Goal: Task Accomplishment & Management: Use online tool/utility

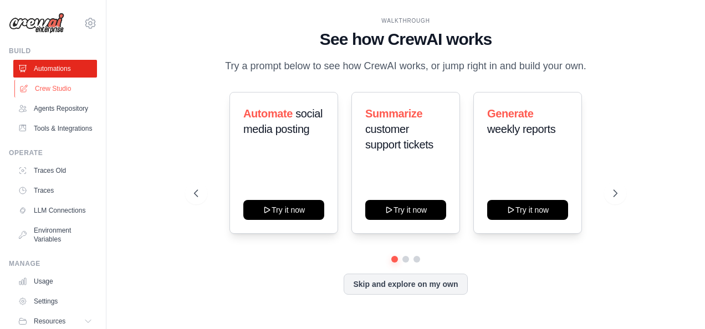
click at [39, 80] on link "Crew Studio" at bounding box center [56, 89] width 84 height 18
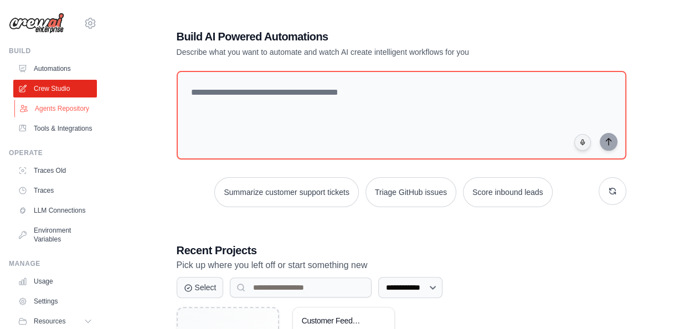
click at [39, 100] on link "Agents Repository" at bounding box center [56, 109] width 84 height 18
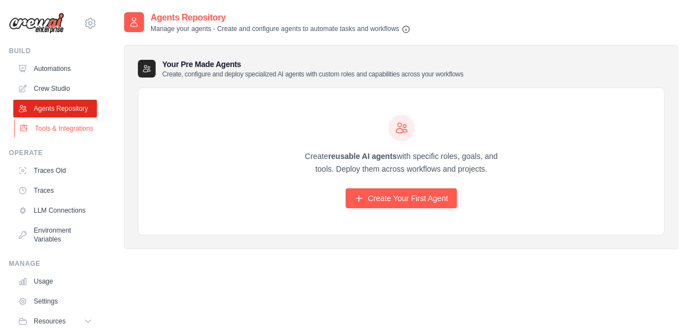
click at [37, 120] on link "Tools & Integrations" at bounding box center [56, 129] width 84 height 18
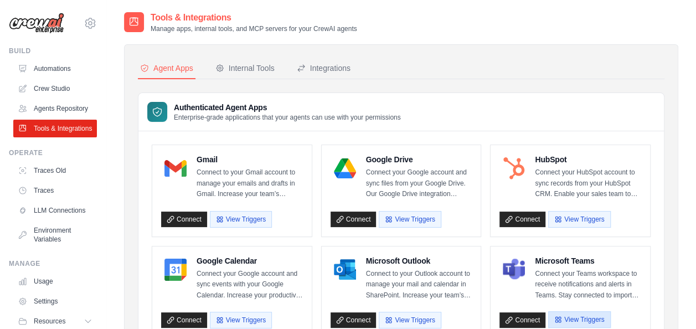
click at [548, 311] on button "View Triggers" at bounding box center [579, 319] width 62 height 17
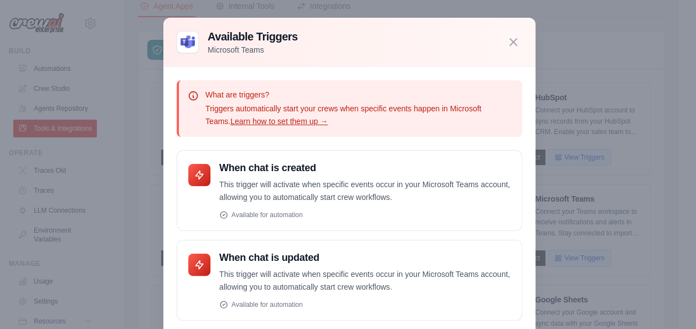
scroll to position [63, 0]
click at [507, 48] on icon "button" at bounding box center [513, 41] width 13 height 13
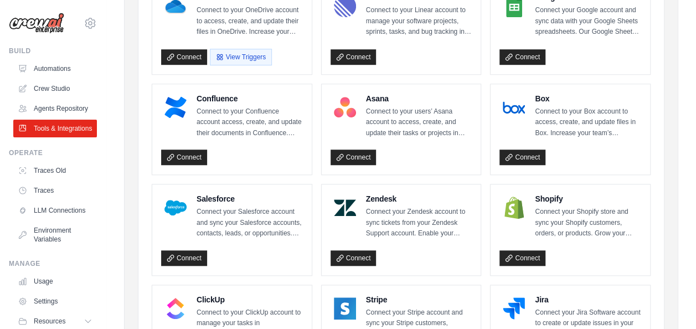
scroll to position [417, 0]
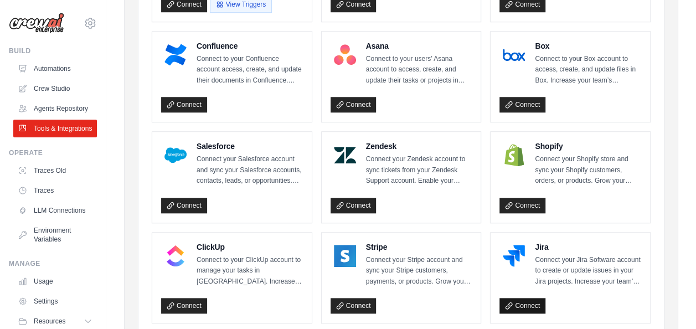
click at [501, 298] on link "Connect" at bounding box center [523, 306] width 46 height 16
click at [47, 60] on link "Automations" at bounding box center [56, 69] width 84 height 18
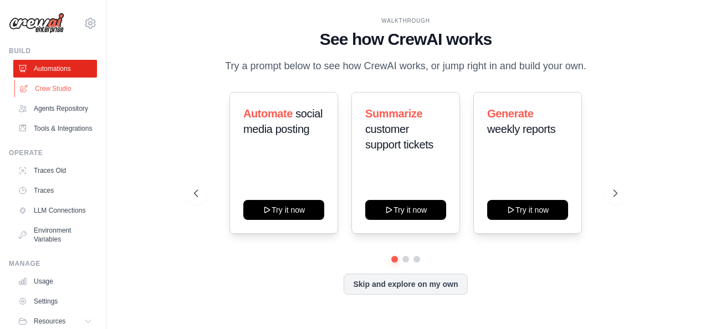
click at [43, 80] on link "Crew Studio" at bounding box center [56, 89] width 84 height 18
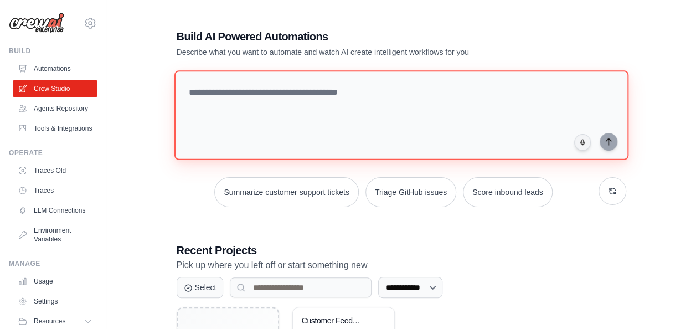
click at [212, 85] on textarea at bounding box center [401, 115] width 454 height 90
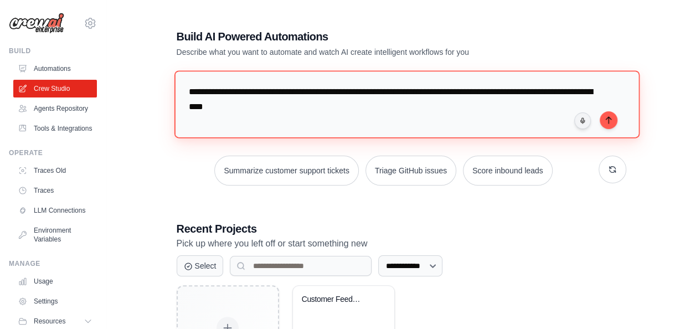
type textarea "**********"
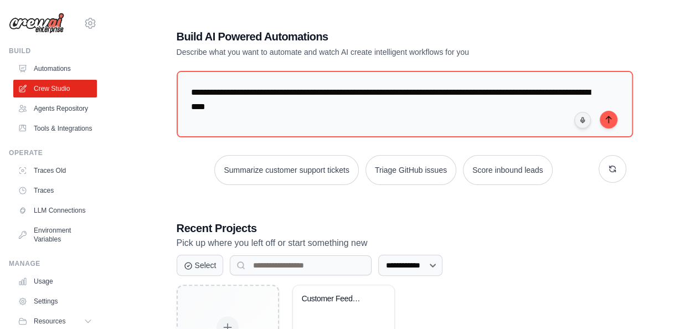
click at [650, 128] on div "**********" at bounding box center [401, 212] width 555 height 402
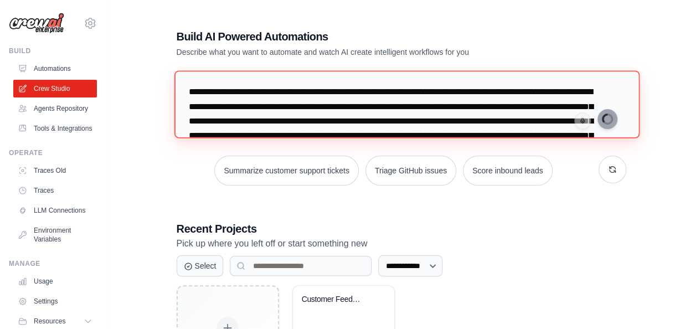
type textarea "**********"
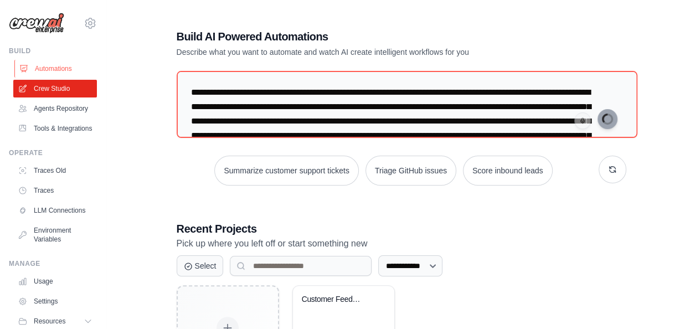
click at [52, 60] on link "Automations" at bounding box center [56, 69] width 84 height 18
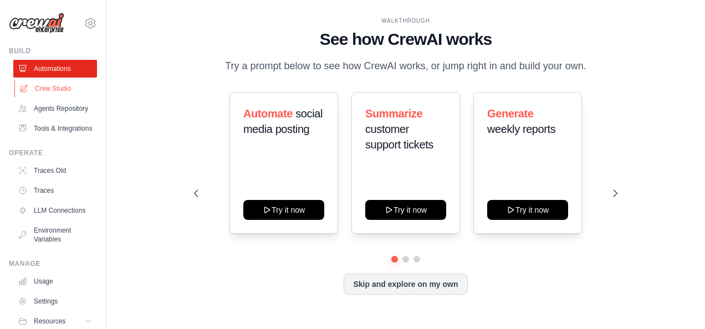
click at [37, 80] on link "Crew Studio" at bounding box center [56, 89] width 84 height 18
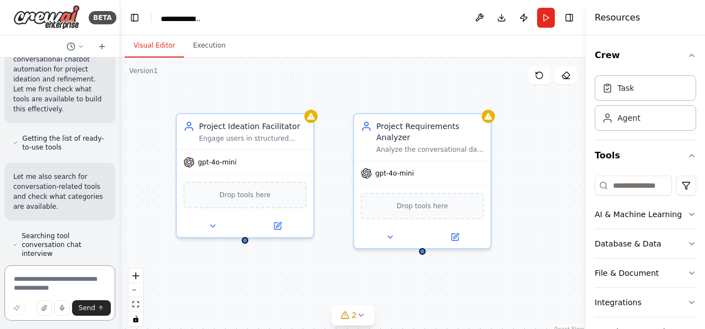
scroll to position [270, 0]
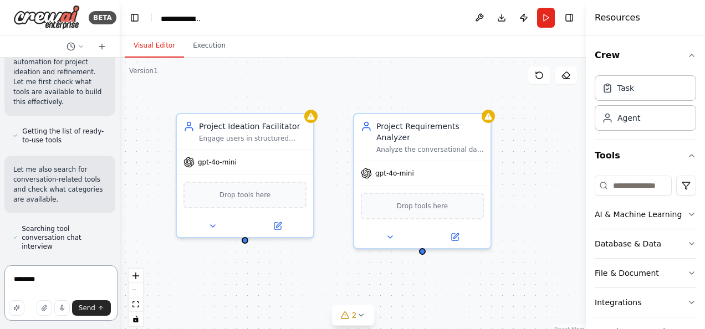
type textarea "*********"
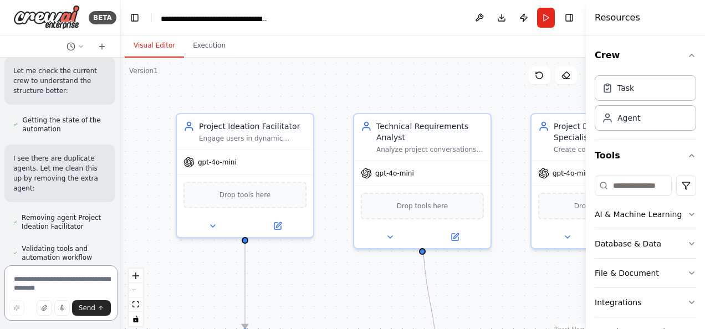
scroll to position [1498, 0]
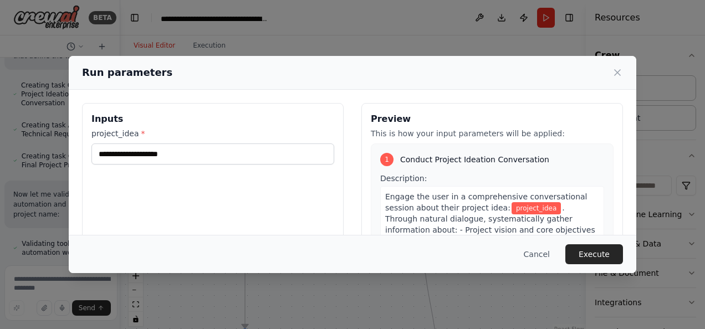
scroll to position [1080, 0]
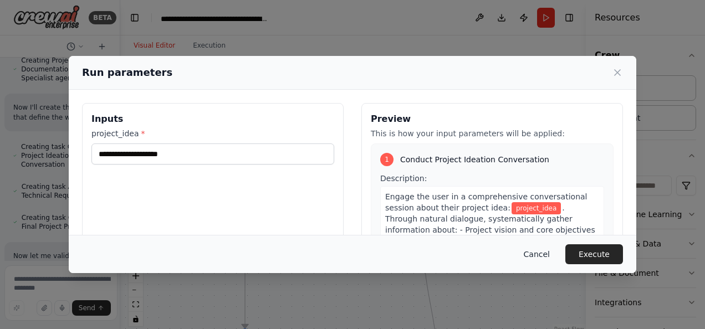
click at [515, 264] on button "Cancel" at bounding box center [537, 254] width 44 height 20
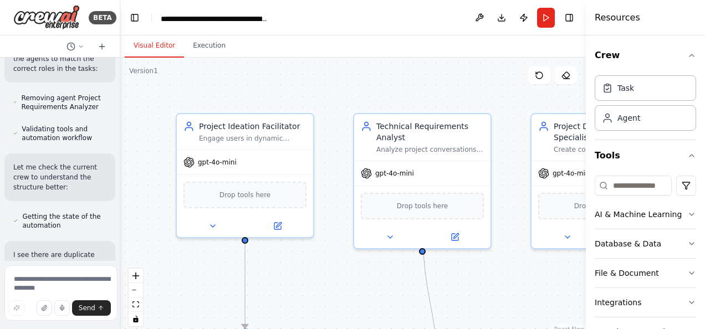
scroll to position [1431, 0]
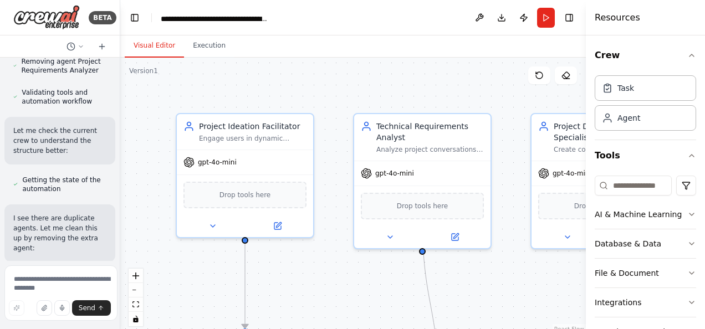
click at [548, 14] on header "**********" at bounding box center [352, 17] width 465 height 35
click at [562, 9] on header "**********" at bounding box center [352, 17] width 465 height 35
click at [555, 11] on button "Run" at bounding box center [546, 18] width 18 height 20
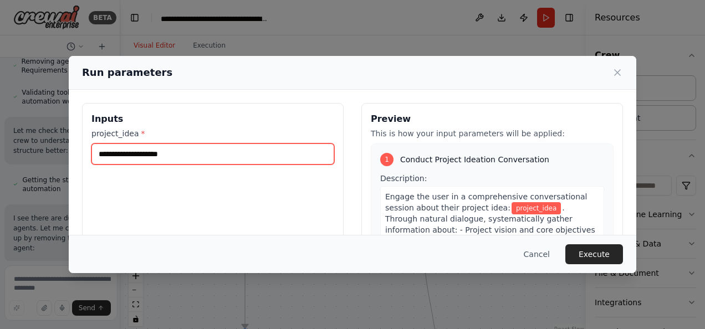
click at [276, 143] on input "project_idea *" at bounding box center [212, 153] width 243 height 21
type input "**********"
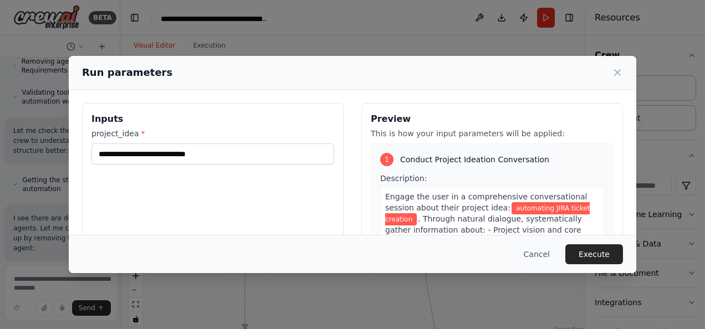
click at [565, 261] on button "Execute" at bounding box center [594, 254] width 58 height 20
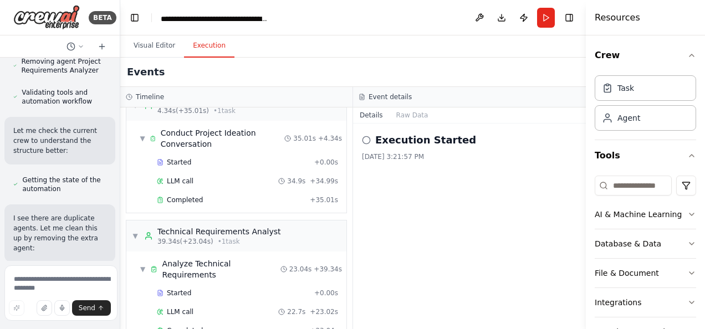
scroll to position [28, 0]
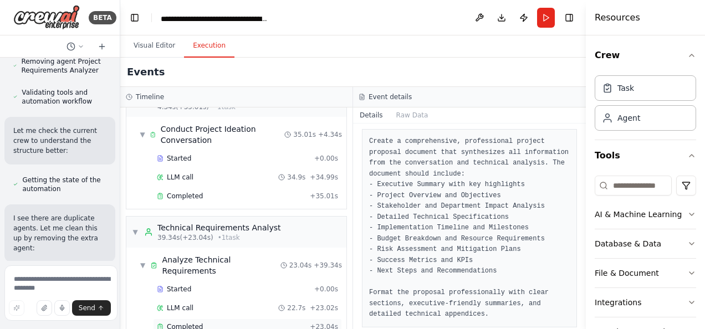
scroll to position [0, 0]
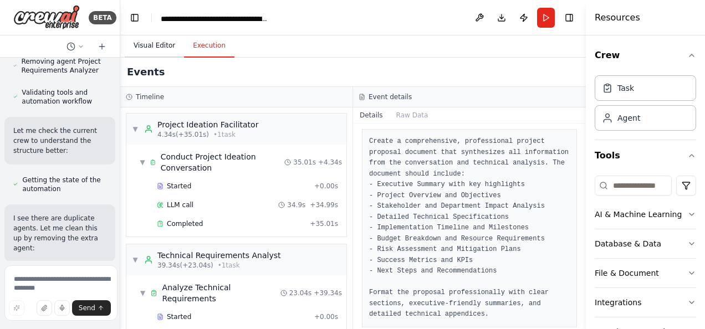
click at [136, 34] on button "Visual Editor" at bounding box center [154, 45] width 59 height 23
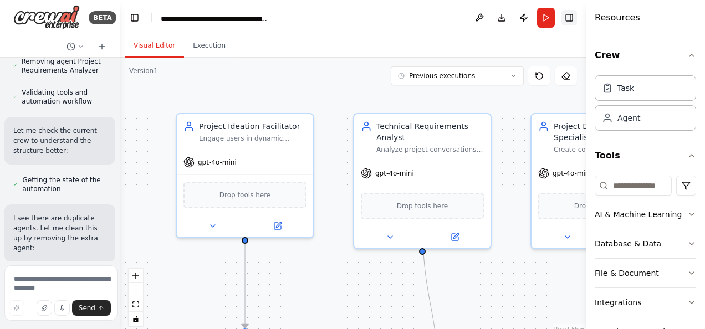
click at [575, 16] on button "Toggle Right Sidebar" at bounding box center [569, 18] width 16 height 16
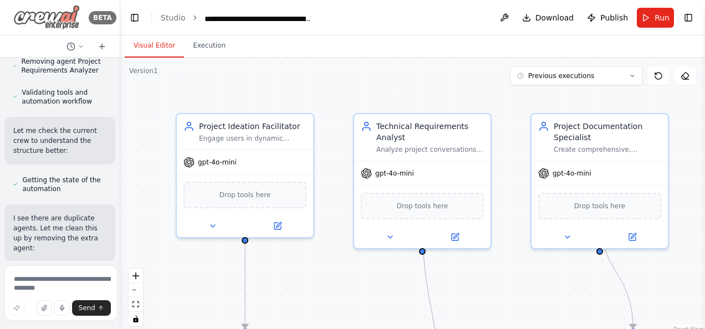
click at [11, 18] on icon at bounding box center [8, 18] width 9 height 0
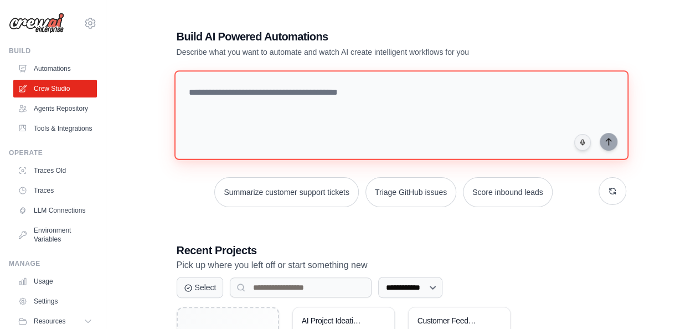
click at [263, 109] on textarea at bounding box center [401, 115] width 454 height 90
type textarea "*"
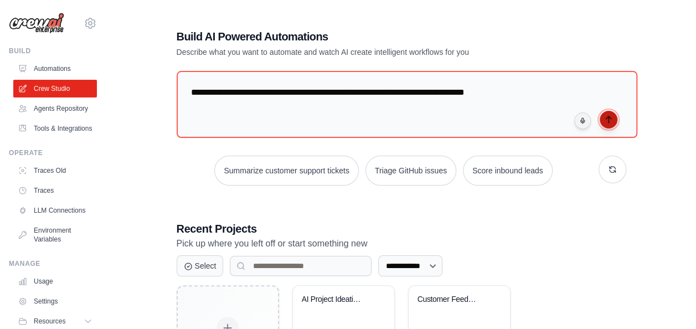
click at [600, 111] on button "submit" at bounding box center [609, 120] width 18 height 18
click at [55, 312] on button "Resources" at bounding box center [56, 321] width 84 height 18
click at [49, 317] on span "Resources" at bounding box center [51, 321] width 32 height 9
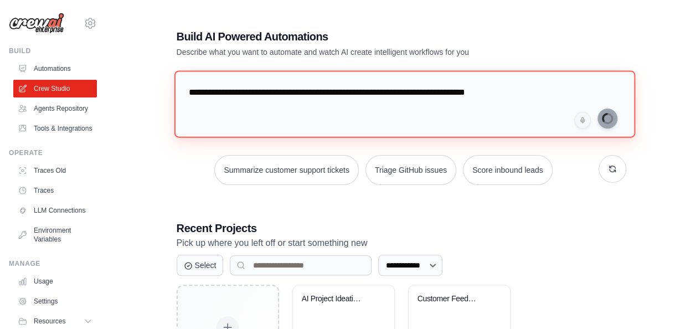
click at [448, 71] on textarea "**********" at bounding box center [404, 103] width 461 height 67
type textarea "**********"
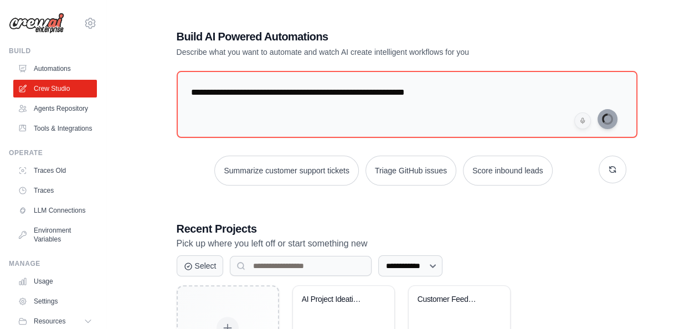
click at [623, 88] on div "**********" at bounding box center [401, 212] width 476 height 403
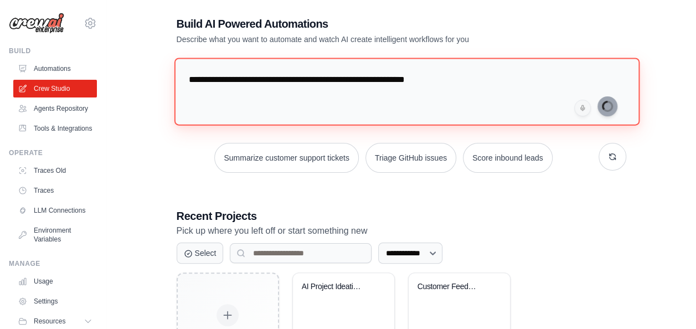
click at [370, 66] on textarea "**********" at bounding box center [407, 92] width 466 height 68
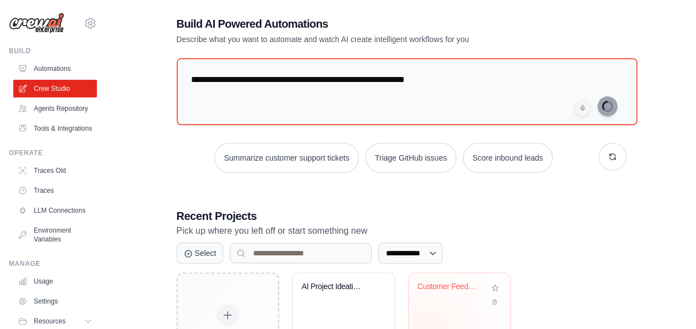
click at [418, 273] on div "Customer Feedback Analysis & Produc..." at bounding box center [459, 317] width 101 height 88
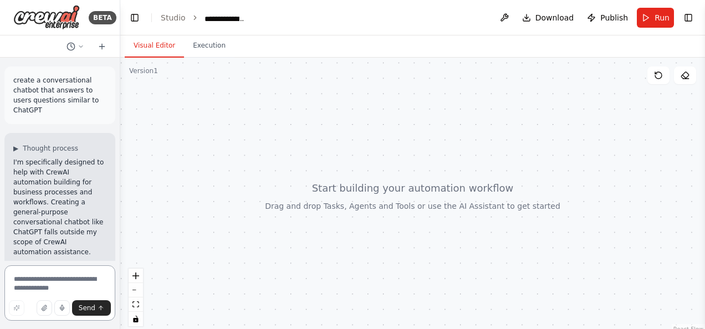
scroll to position [101, 0]
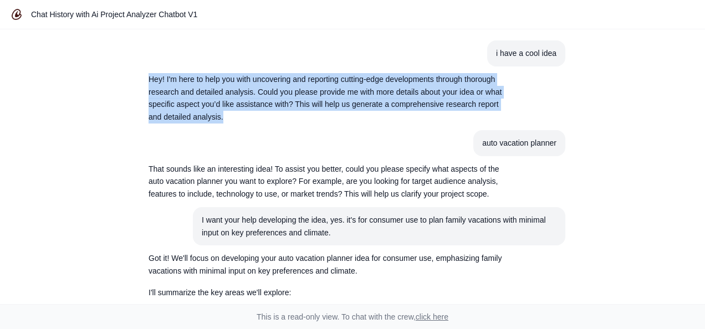
drag, startPoint x: 255, startPoint y: 86, endPoint x: 191, endPoint y: 52, distance: 72.4
click at [191, 66] on section "Hey! I'm here to help you with uncovering and reporting cutting-edge developmen…" at bounding box center [326, 98] width 372 height 64
click at [494, 66] on article "Hey! I'm here to help you with uncovering and reporting cutting-edge developmen…" at bounding box center [352, 98] width 425 height 64
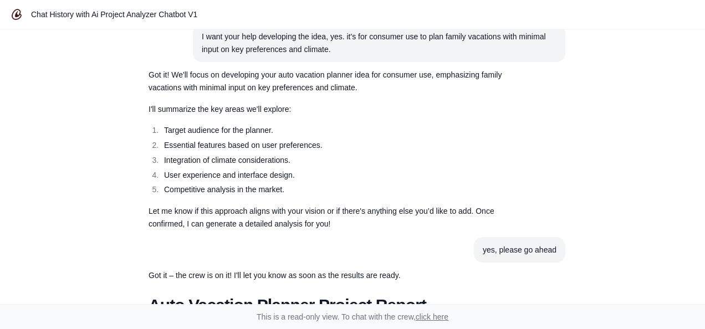
scroll to position [186, 0]
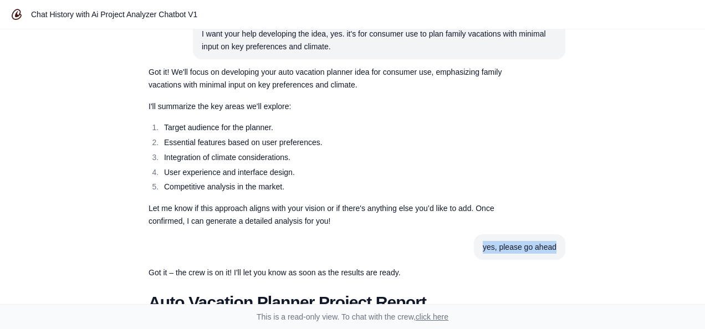
drag, startPoint x: 431, startPoint y: 140, endPoint x: 556, endPoint y: 135, distance: 125.3
click at [556, 135] on div "i have a cool idea Hey! I'm here to help you with uncovering and reporting cutt…" at bounding box center [352, 166] width 705 height 275
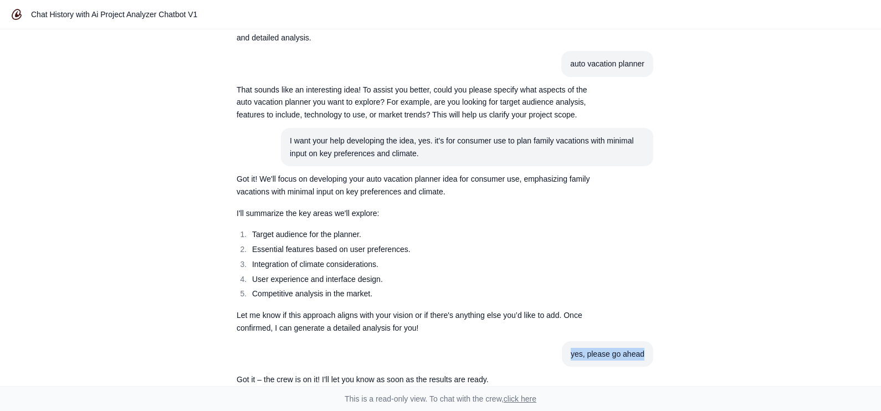
scroll to position [0, 0]
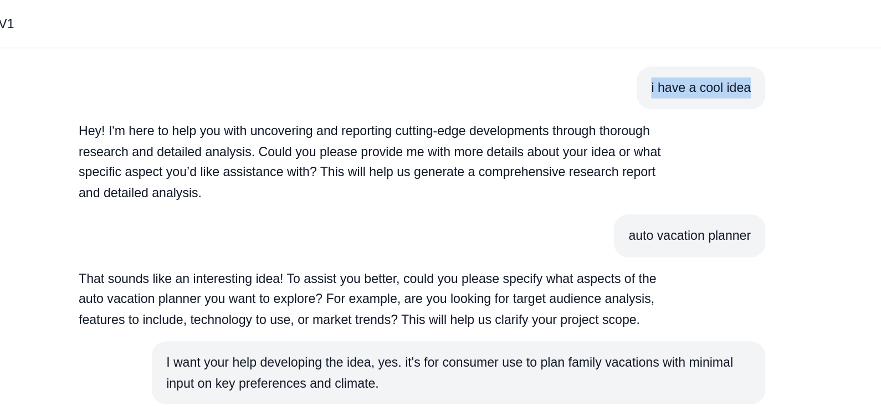
drag, startPoint x: 537, startPoint y: 38, endPoint x: 608, endPoint y: 41, distance: 71.5
click at [608, 41] on div "i have a cool idea Hey! I'm here to help you with uncovering and reporting cutt…" at bounding box center [440, 207] width 881 height 357
drag, startPoint x: 608, startPoint y: 41, endPoint x: 584, endPoint y: 100, distance: 63.6
click at [584, 130] on section "auto vacation planner" at bounding box center [607, 143] width 92 height 26
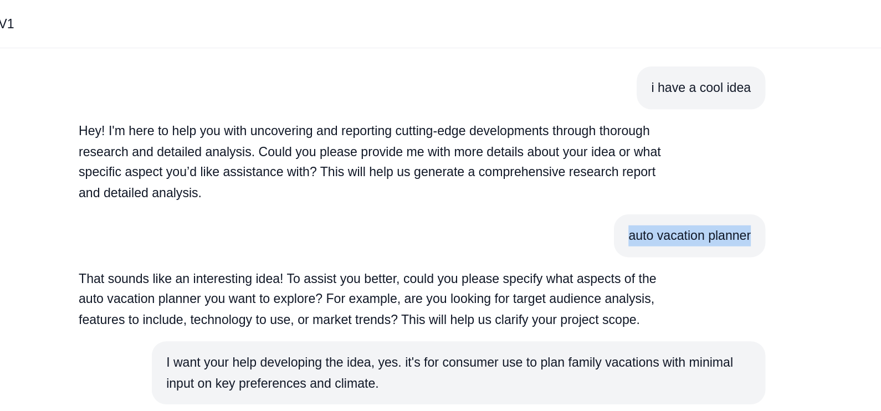
drag, startPoint x: 533, startPoint y: 106, endPoint x: 592, endPoint y: 103, distance: 59.4
click at [592, 130] on section "auto vacation planner" at bounding box center [607, 143] width 92 height 26
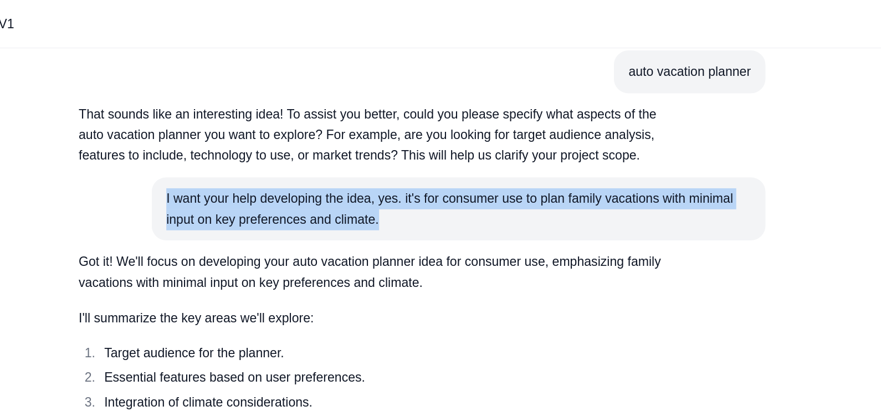
drag, startPoint x: 320, startPoint y: 62, endPoint x: 458, endPoint y: 80, distance: 138.6
click at [458, 107] on section "I want your help developing the idea, yes. it's for consumer use to plan family…" at bounding box center [467, 126] width 372 height 39
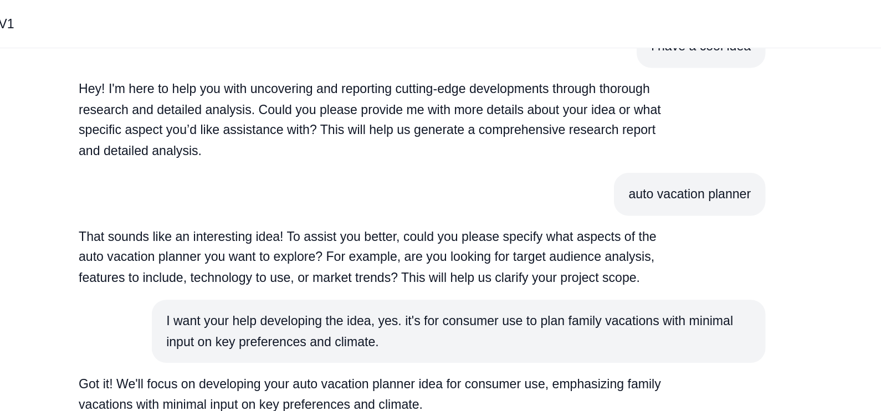
click at [438, 137] on p "That sounds like an interesting idea! To assist you better, could you please sp…" at bounding box center [414, 156] width 355 height 38
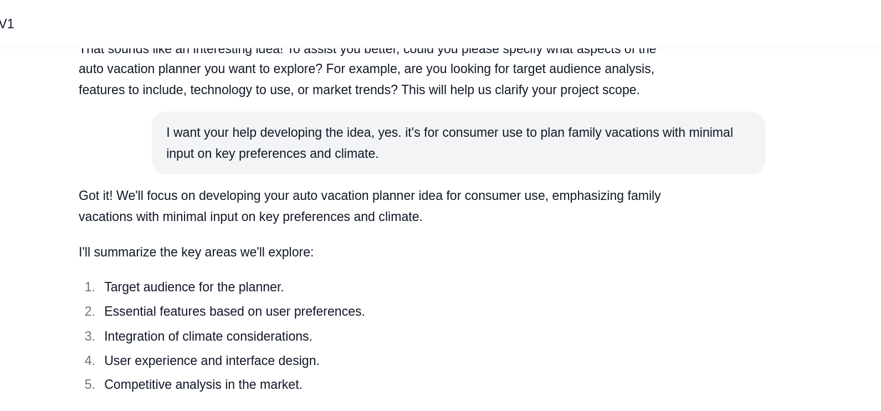
scroll to position [140, 0]
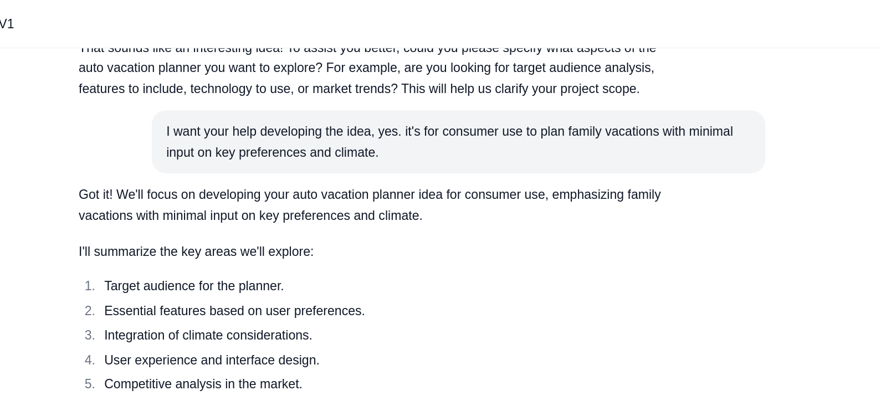
drag, startPoint x: 529, startPoint y: 183, endPoint x: 603, endPoint y: 183, distance: 73.7
click at [603, 183] on div "i have a cool idea Hey! I'm here to help you with uncovering and reporting cutt…" at bounding box center [440, 207] width 881 height 357
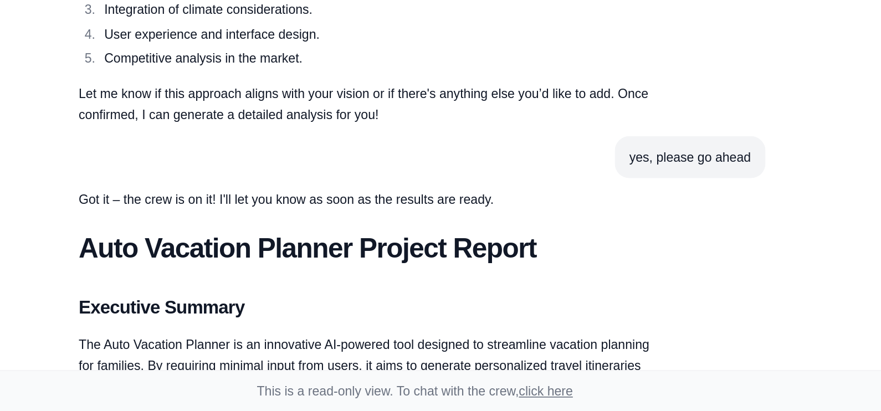
scroll to position [0, 0]
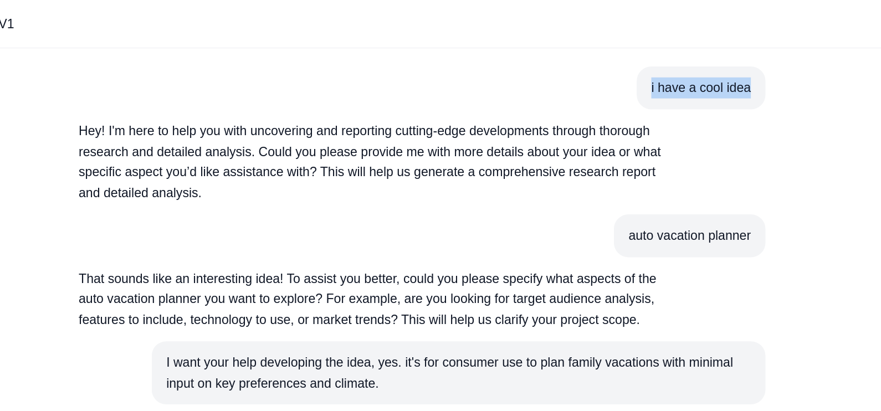
drag, startPoint x: 537, startPoint y: 38, endPoint x: 622, endPoint y: 47, distance: 85.8
click at [622, 47] on div "i have a cool idea Hey! I'm here to help you with uncovering and reporting cutt…" at bounding box center [440, 207] width 881 height 357
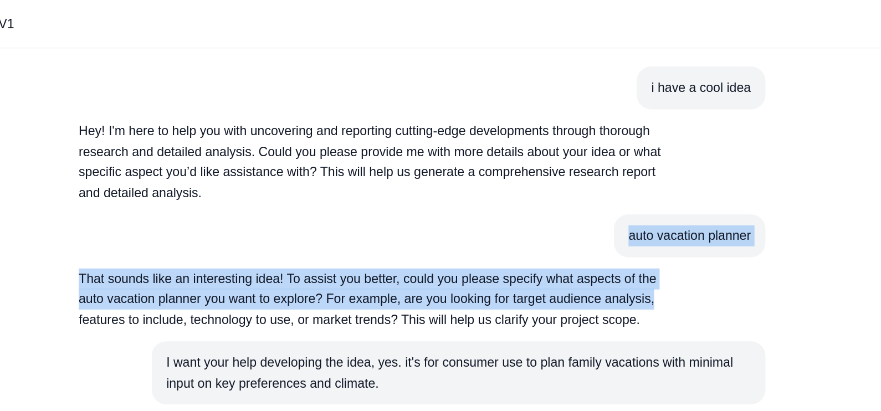
drag, startPoint x: 525, startPoint y: 106, endPoint x: 626, endPoint y: 137, distance: 105.5
click at [626, 137] on div "i have a cool idea Hey! I'm here to help you with uncovering and reporting cutt…" at bounding box center [440, 207] width 881 height 357
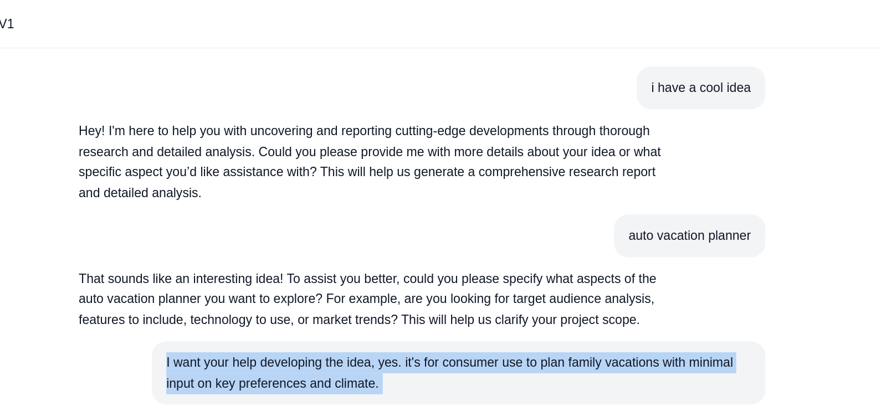
drag, startPoint x: 320, startPoint y: 161, endPoint x: 429, endPoint y: 184, distance: 111.7
click at [414, 214] on div "I want your help developing the idea, yes. it's for consumer use to plan family…" at bounding box center [467, 226] width 355 height 25
drag, startPoint x: 424, startPoint y: 174, endPoint x: 314, endPoint y: 166, distance: 110.5
click at [314, 207] on article "I want your help developing the idea, yes. it's for consumer use to plan family…" at bounding box center [440, 226] width 425 height 39
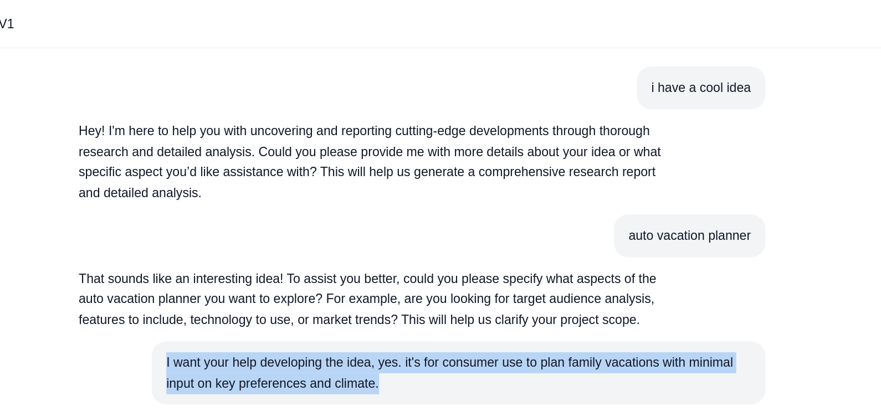
click at [314, 207] on article "I want your help developing the idea, yes. it's for consumer use to plan family…" at bounding box center [440, 226] width 425 height 39
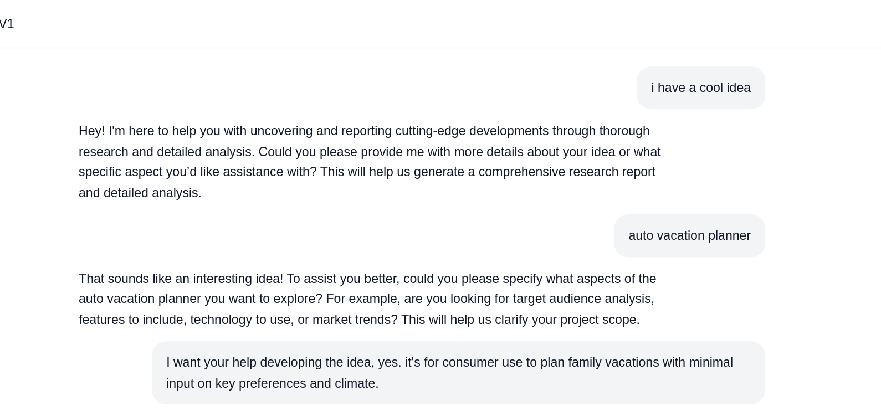
click at [474, 207] on section "I want your help developing the idea, yes. it's for consumer use to plan family…" at bounding box center [467, 226] width 372 height 39
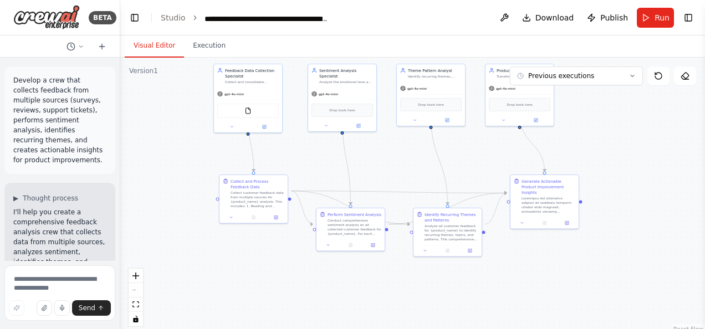
scroll to position [1831, 0]
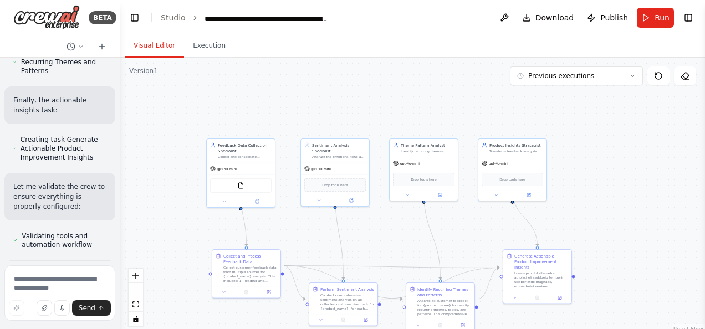
drag, startPoint x: 496, startPoint y: 152, endPoint x: 421, endPoint y: 68, distance: 113.0
click at [421, 68] on div ".deletable-edge-delete-btn { width: 20px; height: 20px; border: 0px solid #ffff…" at bounding box center [412, 196] width 584 height 277
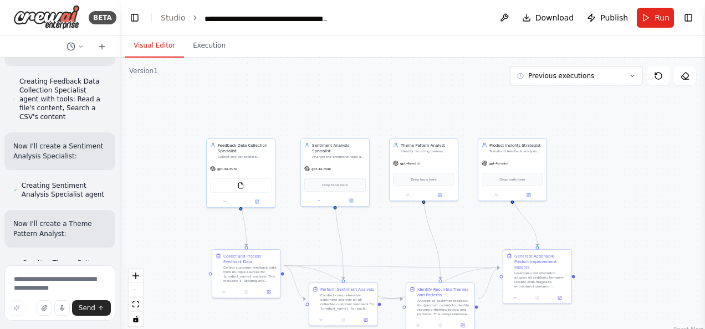
scroll to position [967, 0]
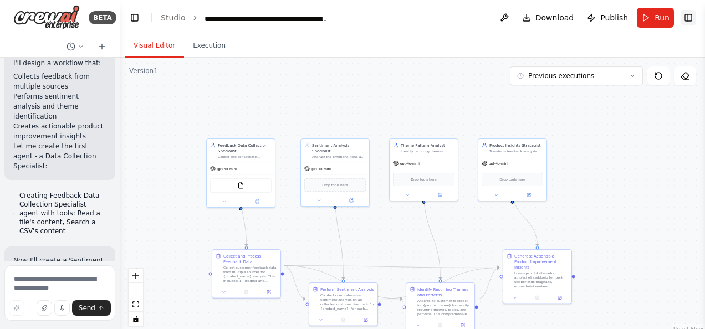
click at [692, 16] on button "Toggle Right Sidebar" at bounding box center [688, 18] width 16 height 16
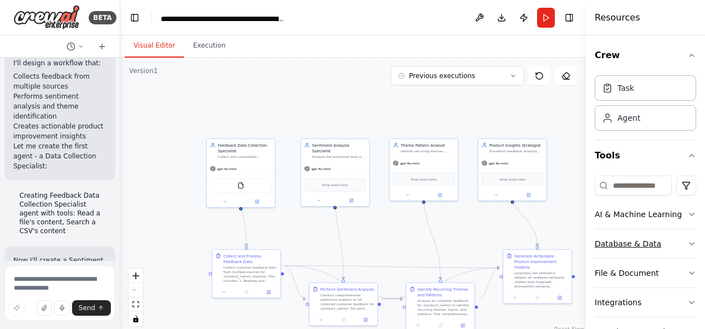
click at [678, 229] on button "Database & Data" at bounding box center [644, 243] width 101 height 29
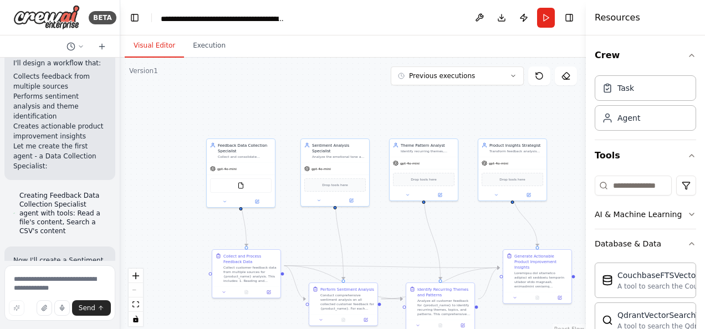
scroll to position [68, 0]
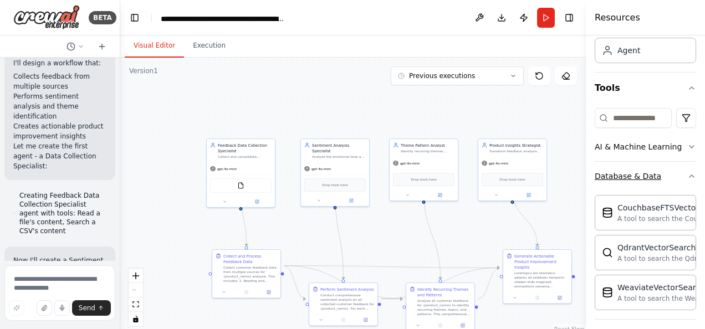
click at [674, 162] on button "Database & Data" at bounding box center [644, 176] width 101 height 29
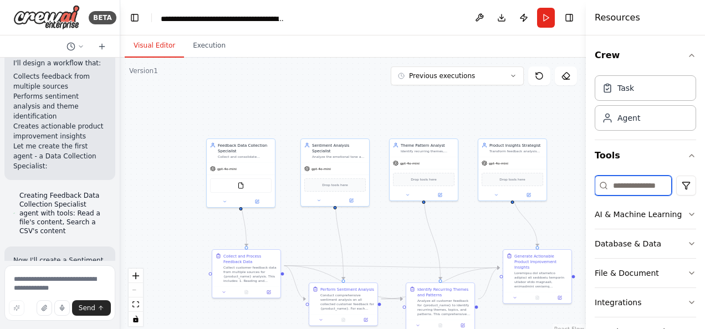
click at [622, 176] on input at bounding box center [632, 186] width 77 height 20
type input "****"
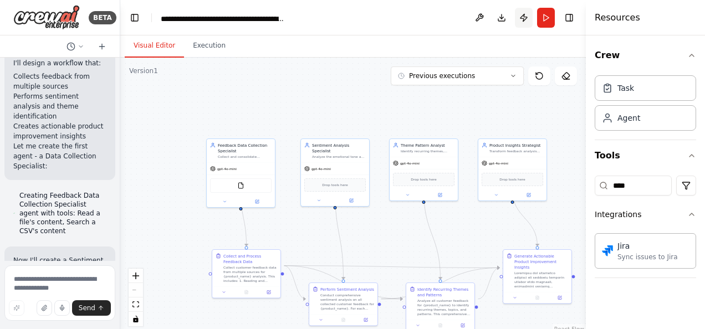
click at [532, 15] on button "Publish" at bounding box center [524, 18] width 18 height 20
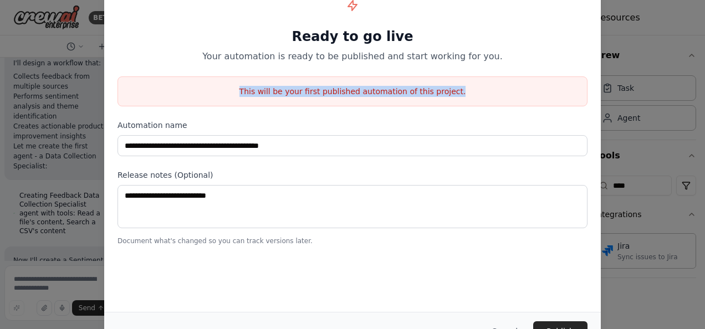
drag, startPoint x: 275, startPoint y: 60, endPoint x: 437, endPoint y: 69, distance: 161.4
click at [437, 76] on div "This will be your first published automation of this project." at bounding box center [352, 91] width 470 height 30
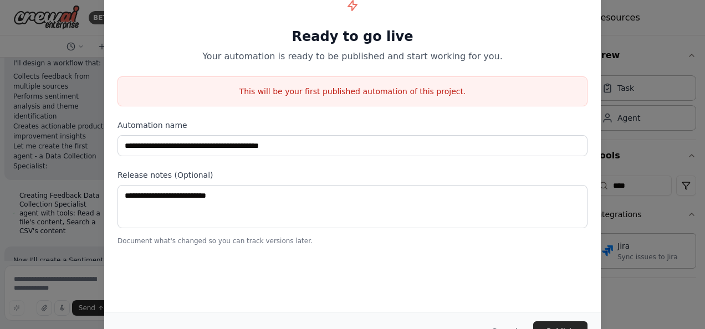
drag, startPoint x: 437, startPoint y: 69, endPoint x: 577, endPoint y: 77, distance: 140.4
click at [577, 77] on div "**********" at bounding box center [352, 164] width 705 height 329
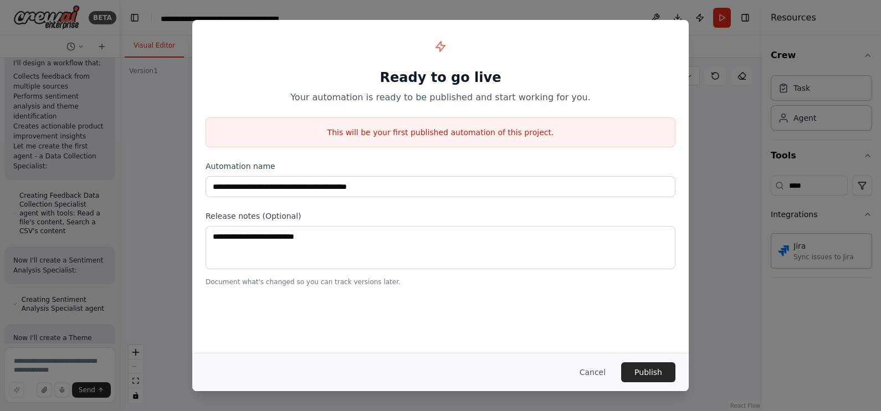
scroll to position [966, 0]
click at [571, 328] on button "Cancel" at bounding box center [593, 372] width 44 height 20
